Goal: Transaction & Acquisition: Purchase product/service

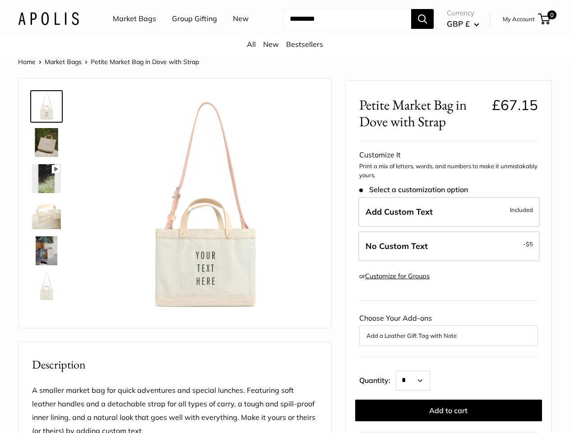
click at [285, 217] on img at bounding box center [204, 205] width 227 height 227
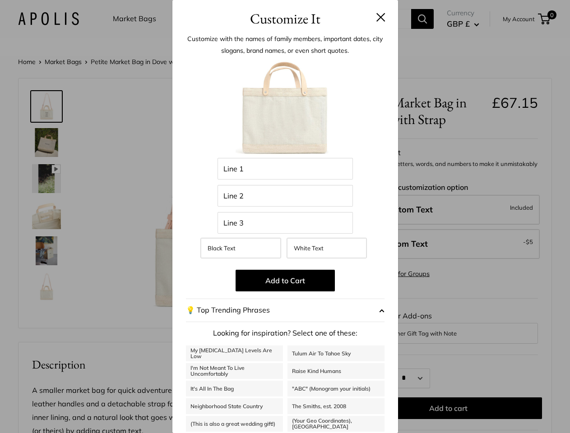
click at [285, 217] on img at bounding box center [204, 205] width 227 height 227
click at [285, 33] on div "Customize It Customize with the names of family members, important dates, city …" at bounding box center [285, 216] width 570 height 433
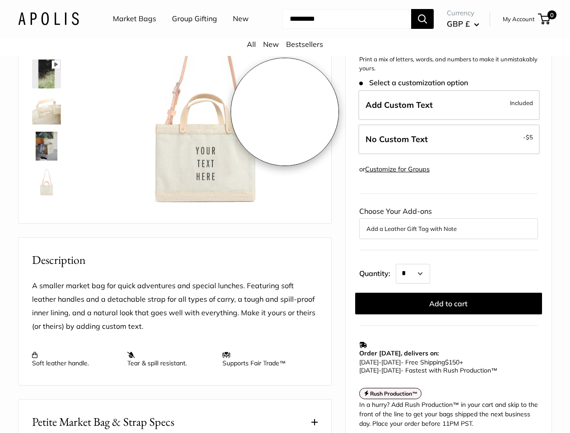
click at [186, 33] on ul "Market Bags Group Gifting New" at bounding box center [189, 19] width 152 height 29
click at [338, 29] on input "Search..." at bounding box center [346, 19] width 129 height 20
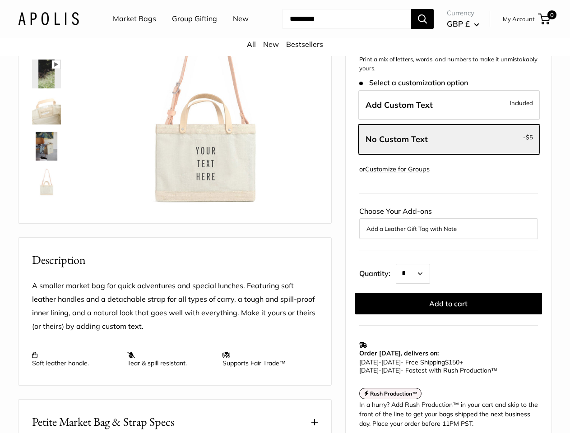
click at [285, 214] on div "Pause Play % buffered 00:00 Unmute Mute Exit fullscreen Enter fullscreen Play R…" at bounding box center [204, 100] width 227 height 227
click at [204, 214] on img at bounding box center [204, 100] width 227 height 227
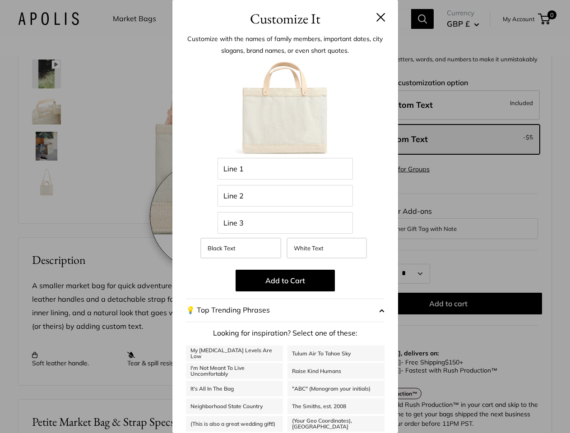
click at [204, 214] on img at bounding box center [204, 100] width 227 height 227
click at [561, 216] on div "Customize It Customize with the names of family members, important dates, city …" at bounding box center [285, 216] width 570 height 433
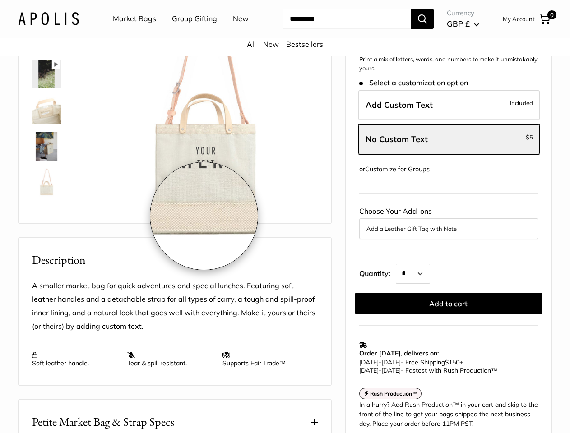
click at [563, 336] on div "Home Market Bags Petite Market Bag in Dove with Strap Pause Play % buffered 00:…" at bounding box center [285, 323] width 570 height 744
